Goal: Navigation & Orientation: Find specific page/section

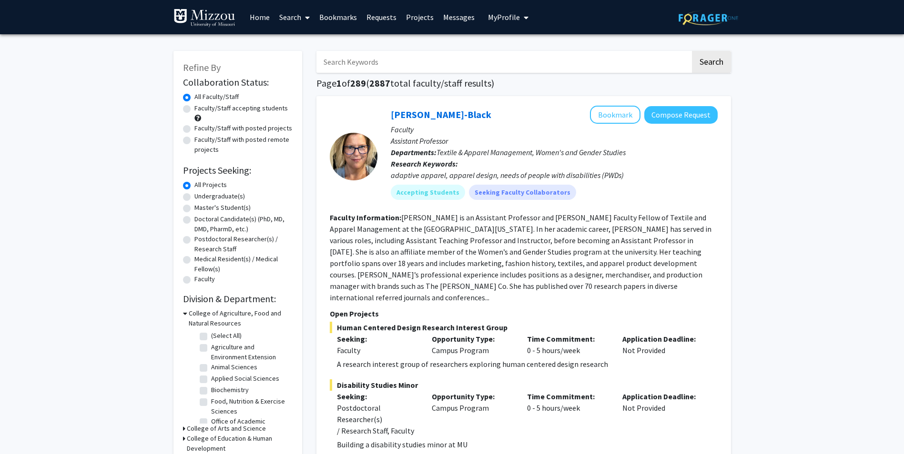
click at [263, 12] on link "Home" at bounding box center [260, 16] width 30 height 33
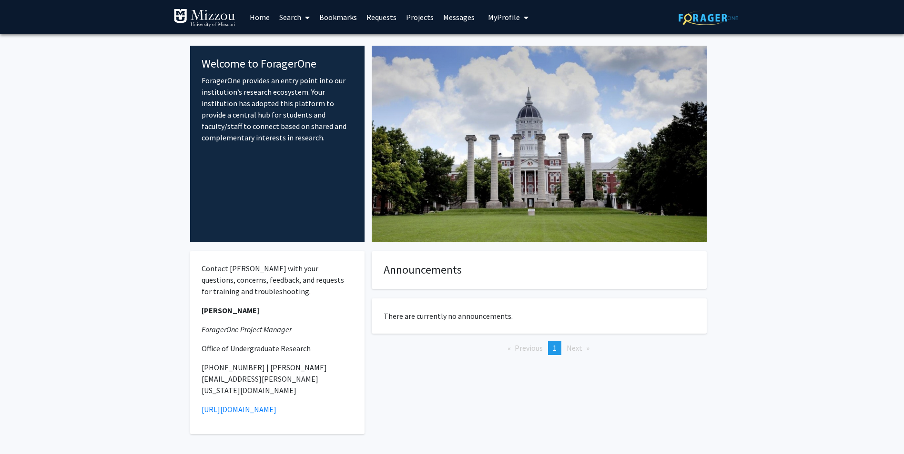
click at [387, 19] on link "Requests" at bounding box center [382, 16] width 40 height 33
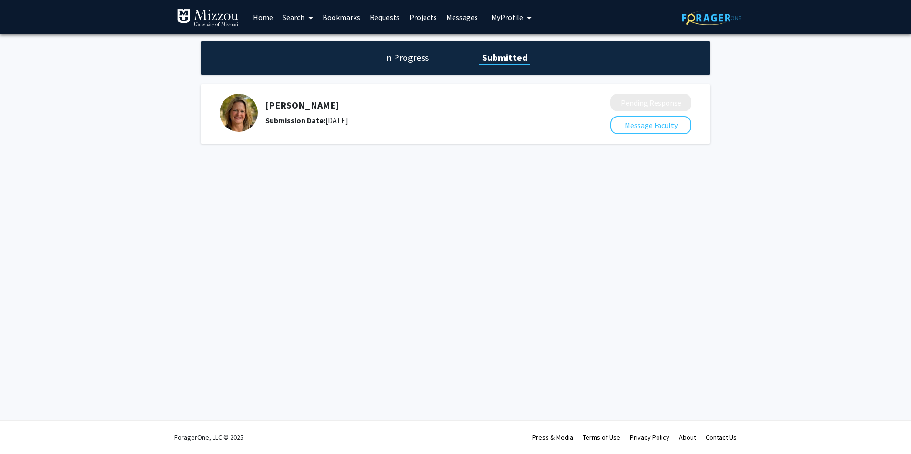
click at [412, 53] on h1 "In Progress" at bounding box center [406, 57] width 51 height 13
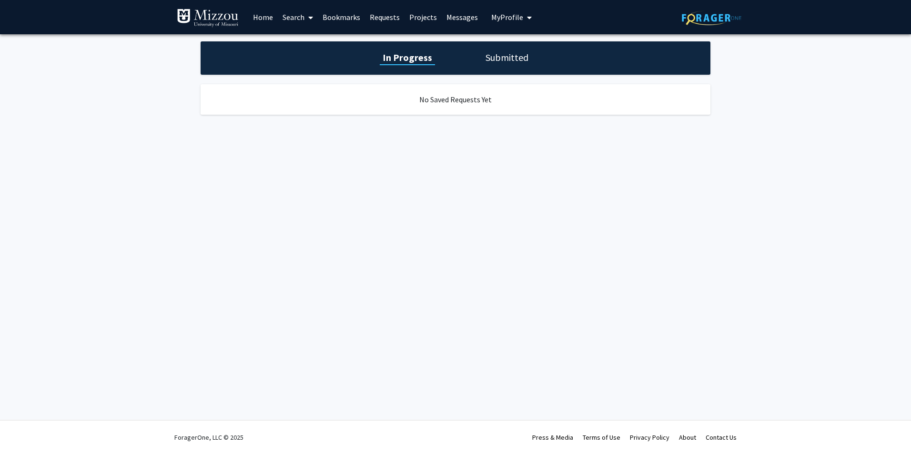
click at [504, 56] on h1 "Submitted" at bounding box center [507, 57] width 49 height 13
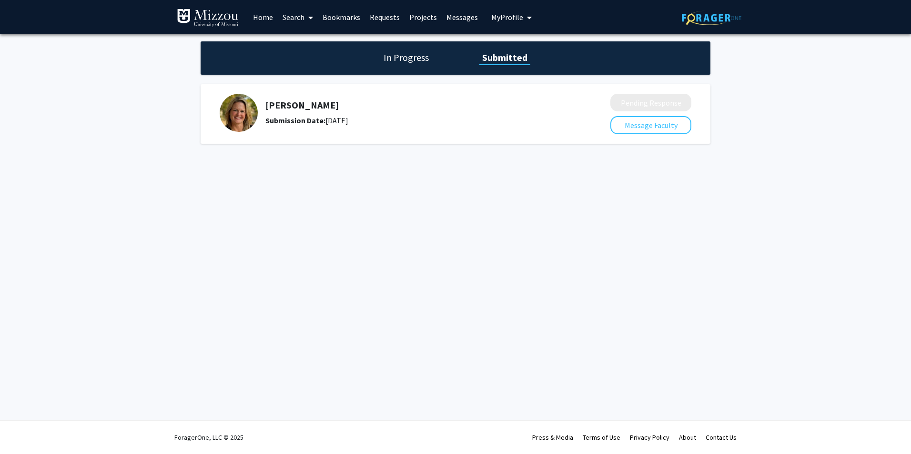
drag, startPoint x: 321, startPoint y: 110, endPoint x: 681, endPoint y: 79, distance: 361.5
click at [321, 110] on h5 "[PERSON_NAME]" at bounding box center [412, 105] width 294 height 11
click at [552, 123] on div "Submission Date: [DATE]" at bounding box center [412, 120] width 294 height 11
click at [343, 128] on div "[PERSON_NAME] Submission Date: [DATE]" at bounding box center [408, 113] width 377 height 38
click at [458, 19] on link "Messages" at bounding box center [462, 16] width 41 height 33
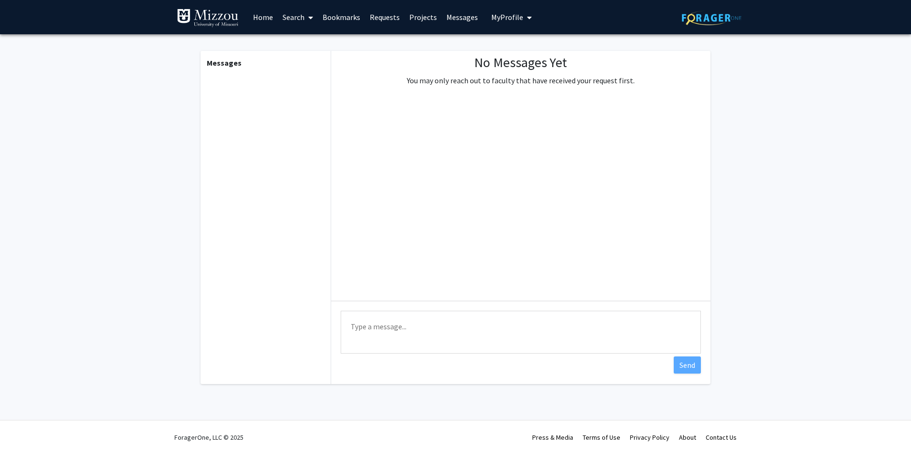
click at [395, 17] on link "Requests" at bounding box center [385, 16] width 40 height 33
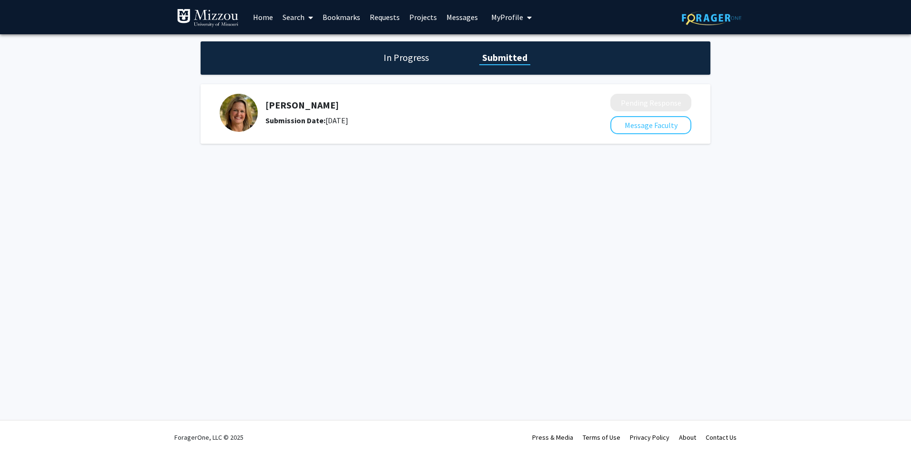
click at [319, 106] on h5 "[PERSON_NAME]" at bounding box center [412, 105] width 294 height 11
click at [242, 106] on img at bounding box center [239, 113] width 38 height 38
click at [305, 133] on div at bounding box center [456, 114] width 472 height 40
click at [311, 120] on b "Submission Date:" at bounding box center [295, 121] width 60 height 10
click at [403, 117] on div "Submission Date: [DATE]" at bounding box center [412, 120] width 294 height 11
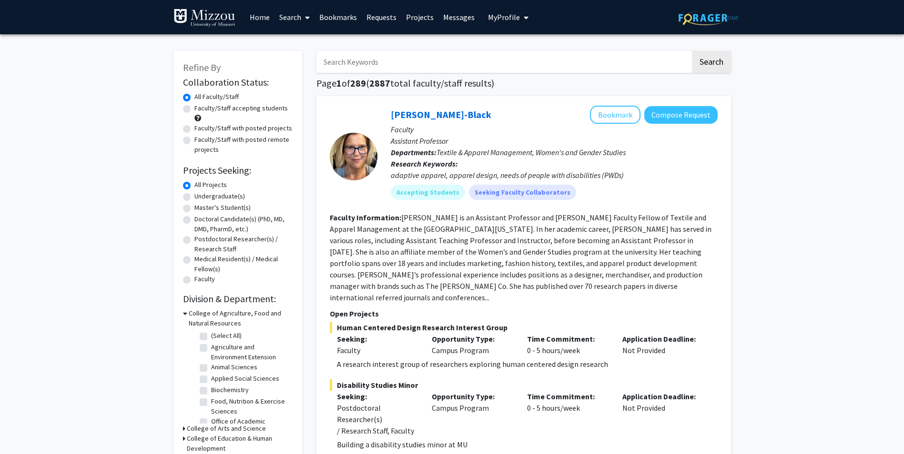
click at [510, 19] on span "My Profile" at bounding box center [504, 17] width 32 height 10
click at [525, 45] on span "[PERSON_NAME]" at bounding box center [547, 44] width 58 height 10
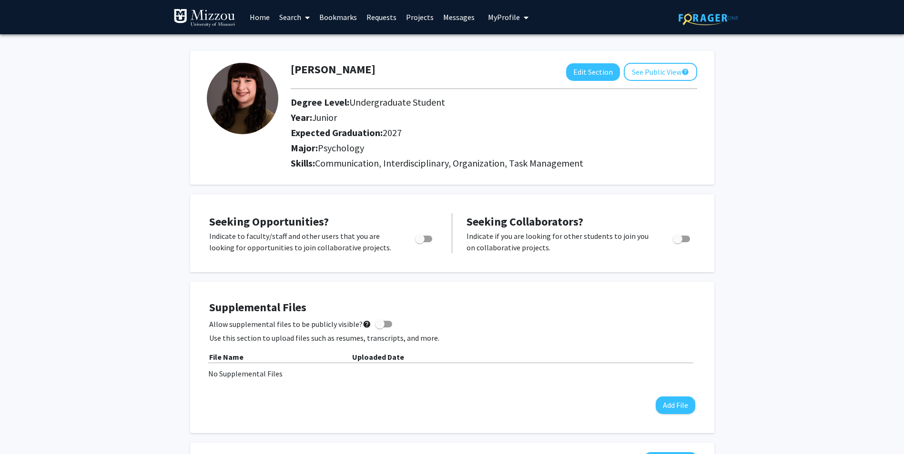
click at [651, 70] on button "See Public View help" at bounding box center [660, 72] width 73 height 18
